Goal: Book appointment/travel/reservation

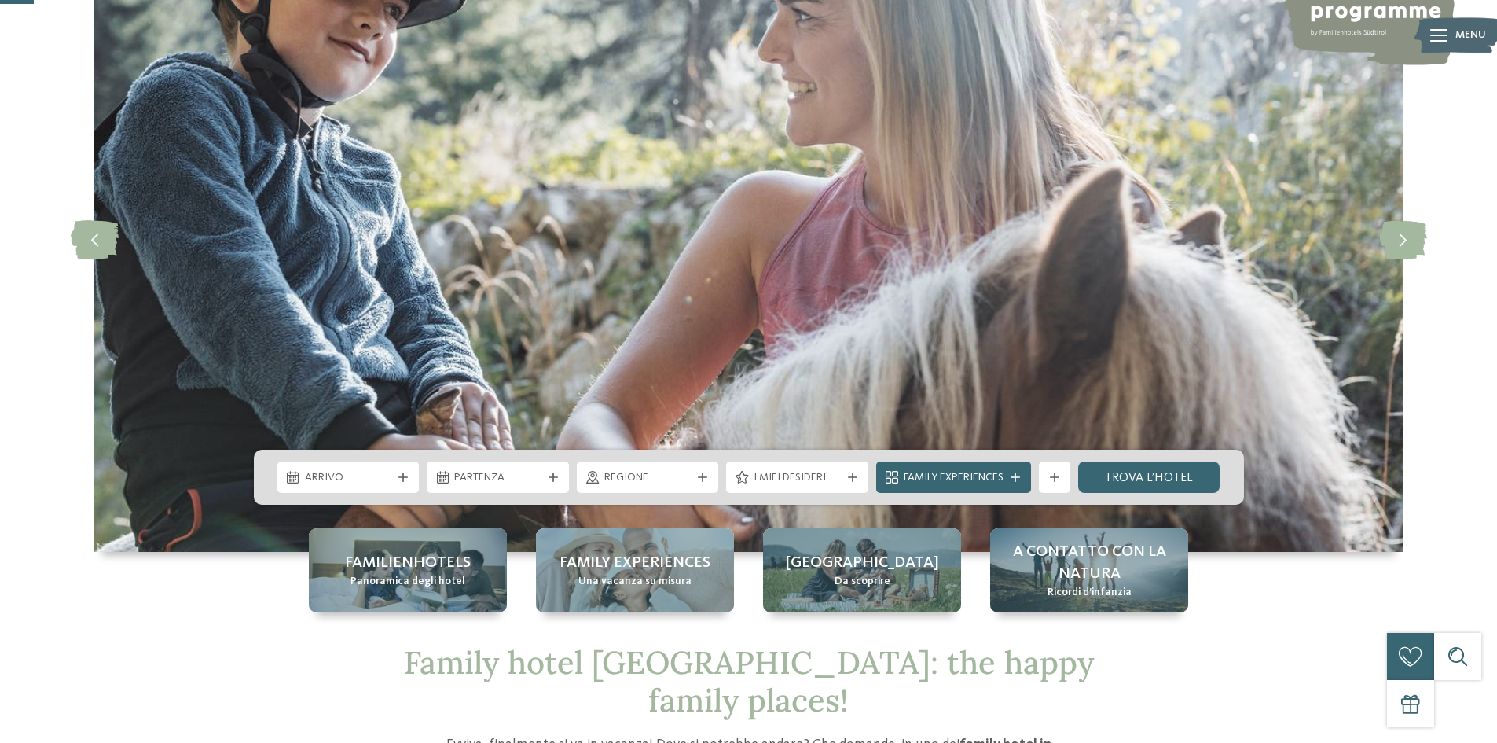
scroll to position [157, 0]
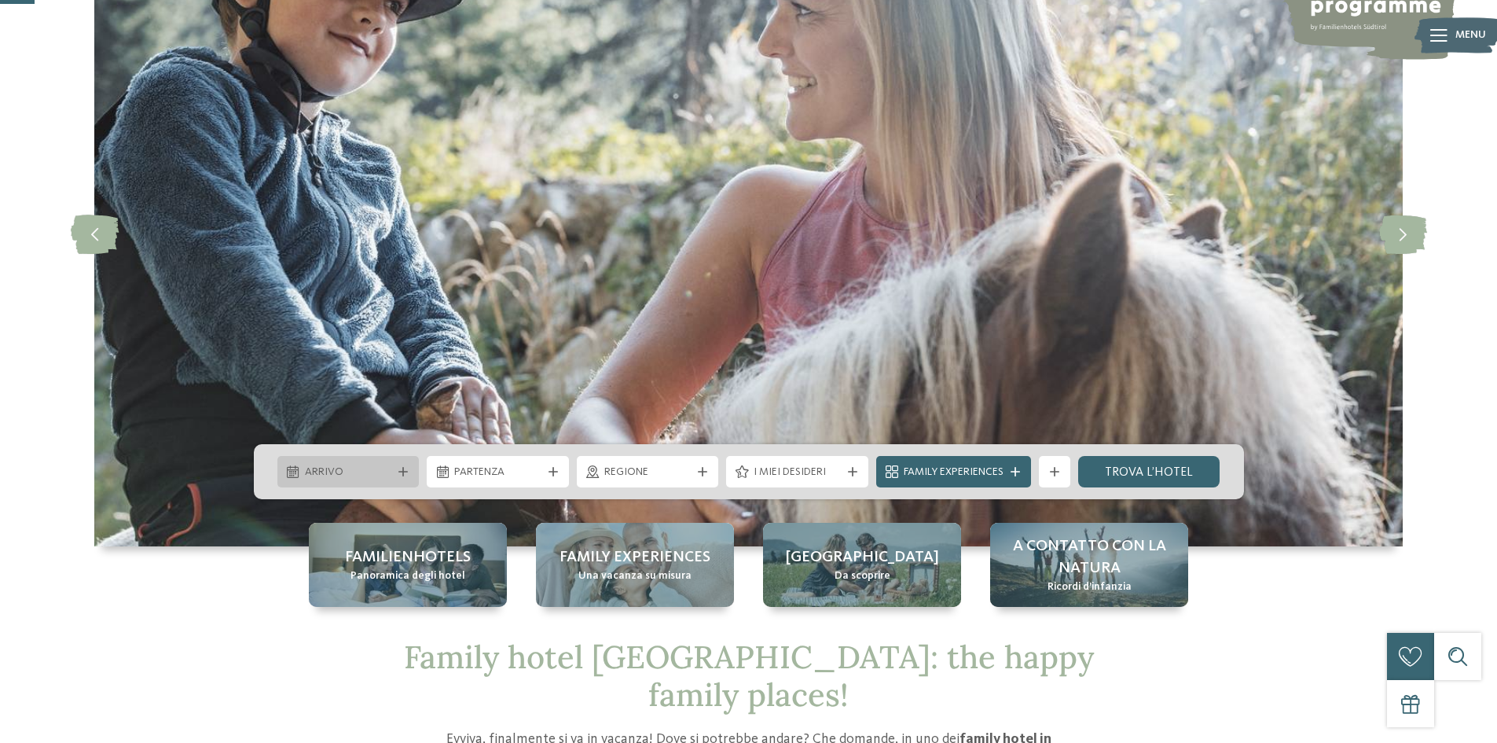
click at [394, 476] on div "Arrivo" at bounding box center [348, 471] width 95 height 17
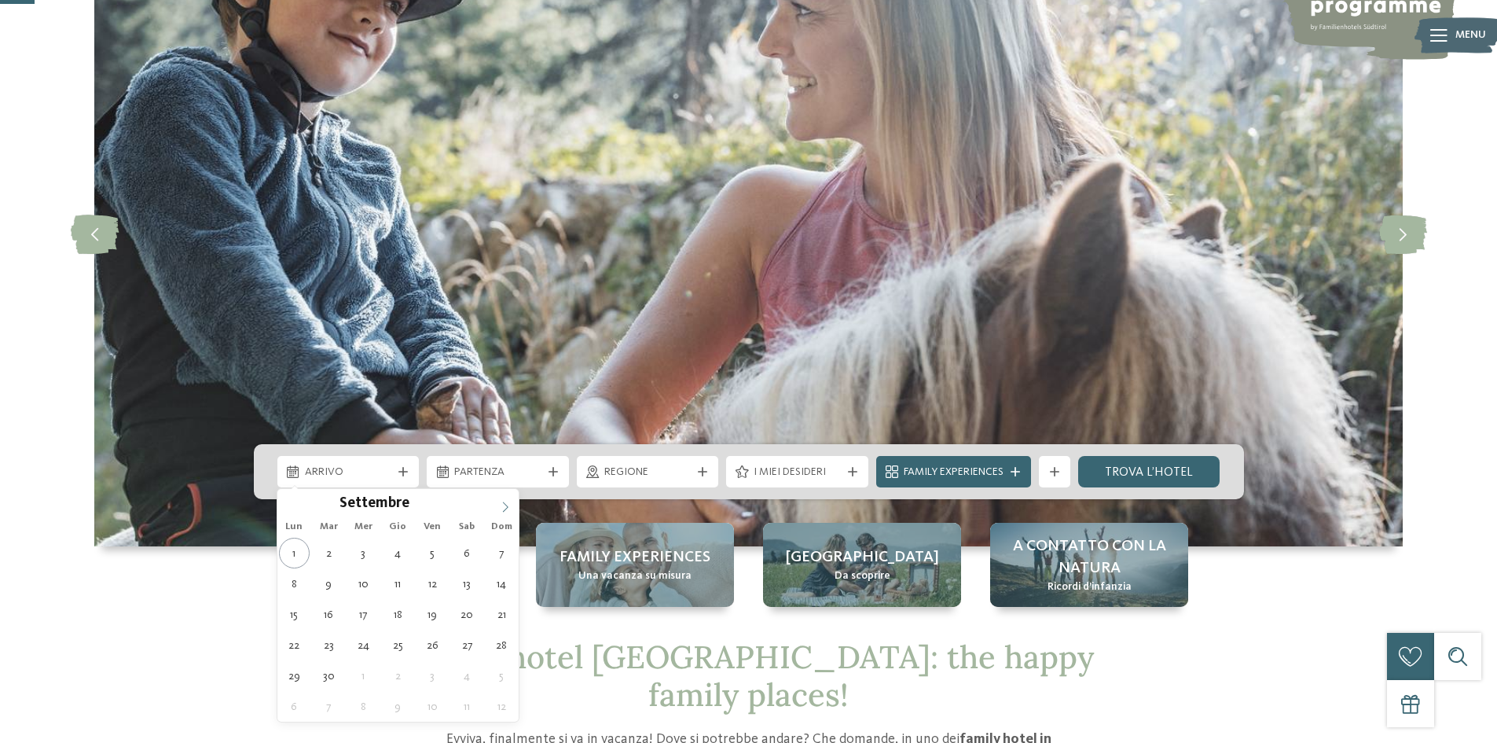
click at [508, 504] on icon at bounding box center [505, 506] width 11 height 11
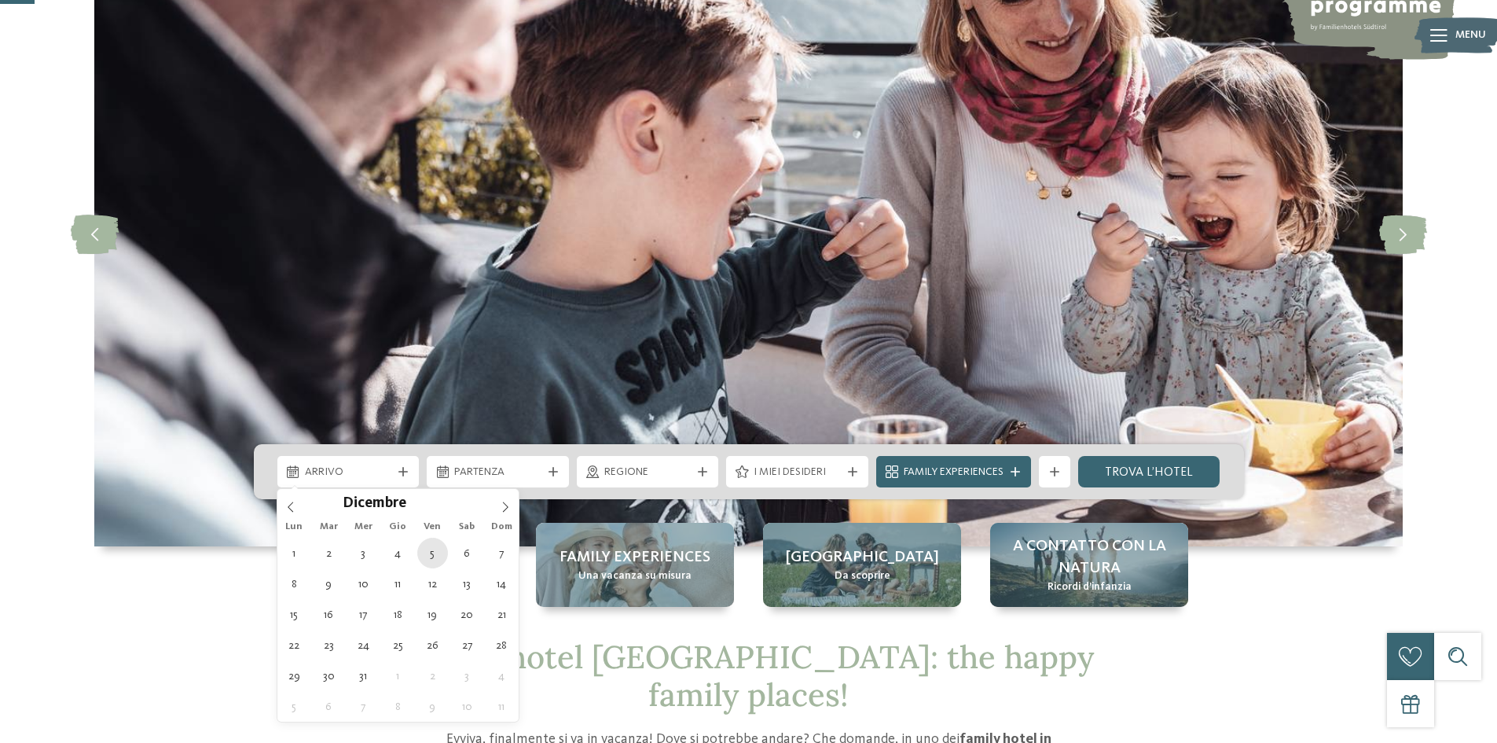
type div "[DATE]"
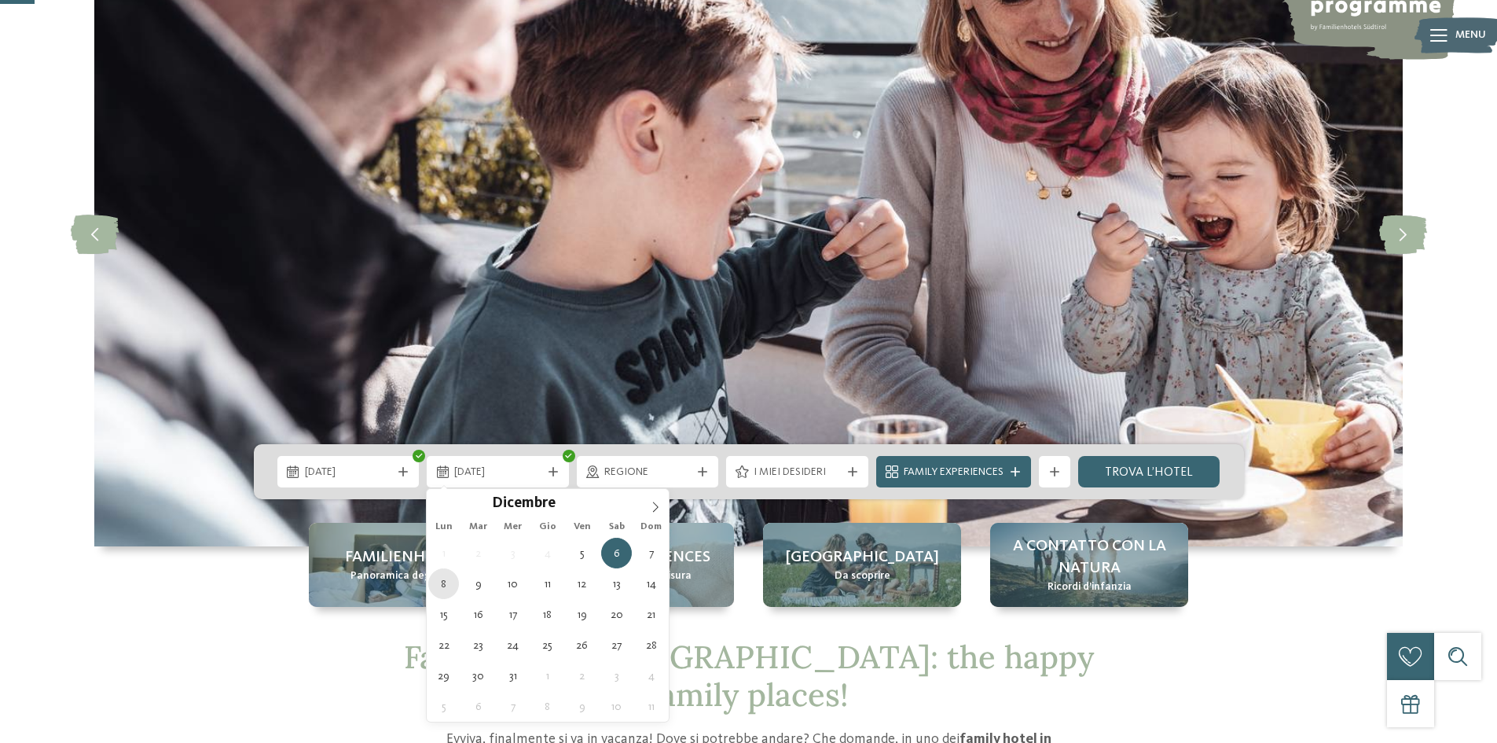
type div "[DATE]"
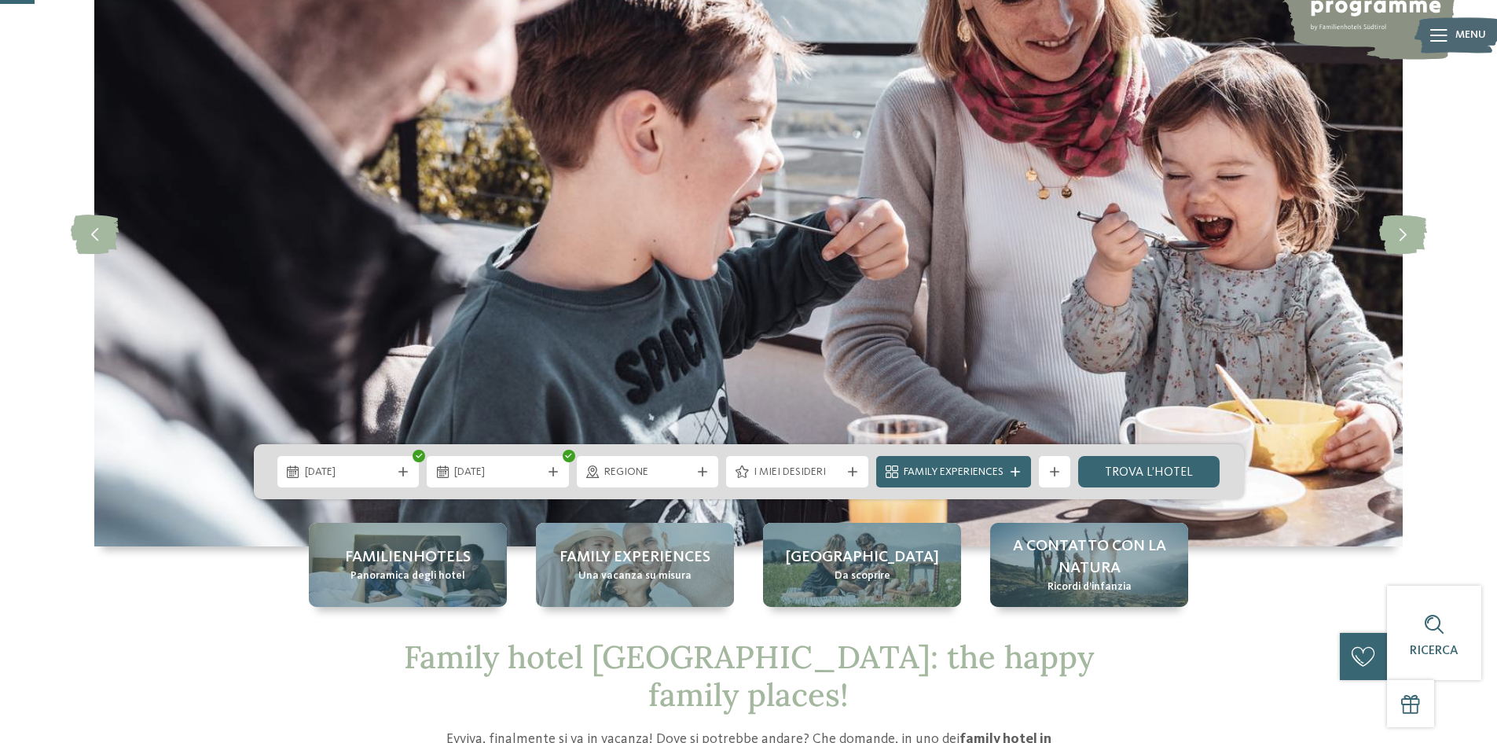
click at [688, 478] on span "Regione" at bounding box center [647, 472] width 87 height 16
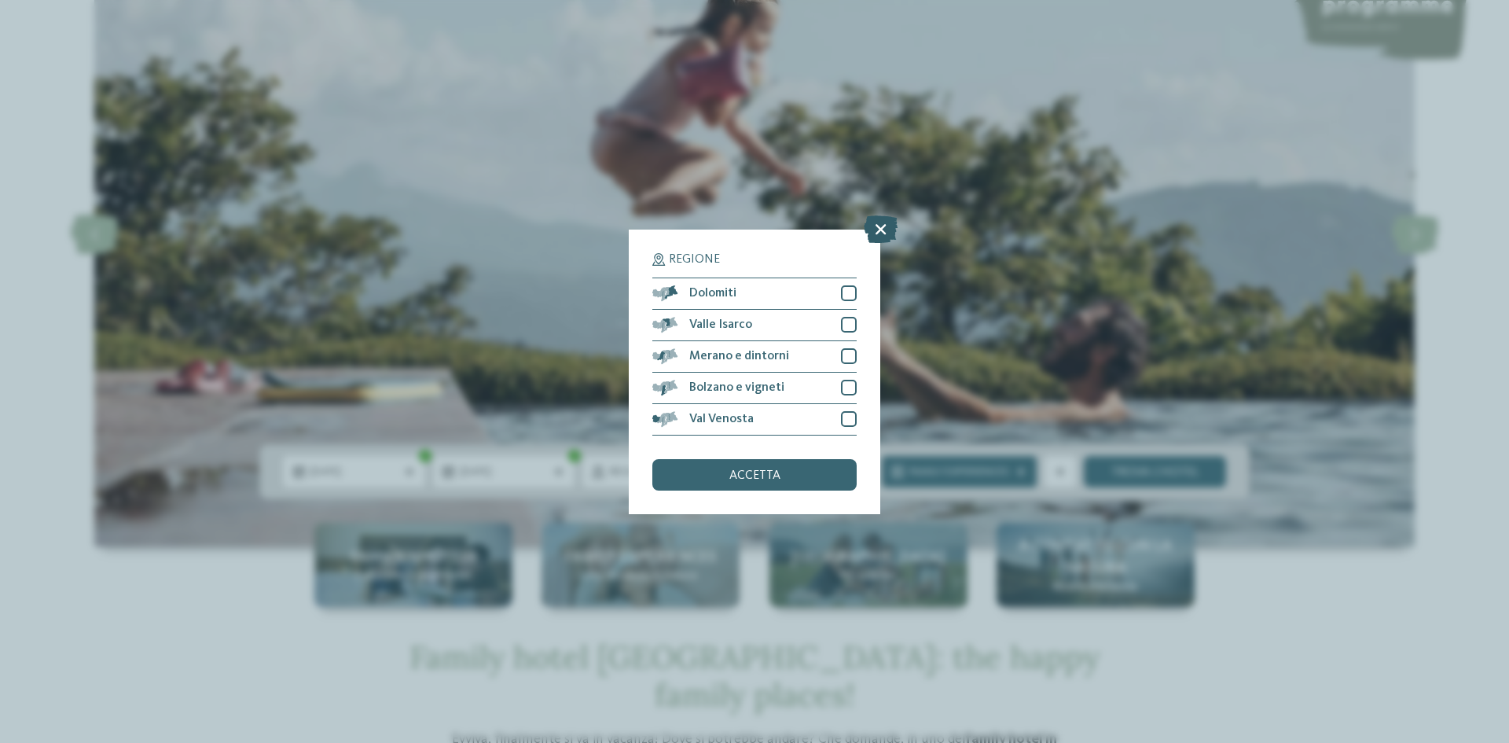
click at [877, 226] on icon at bounding box center [881, 229] width 34 height 28
